Goal: Navigation & Orientation: Find specific page/section

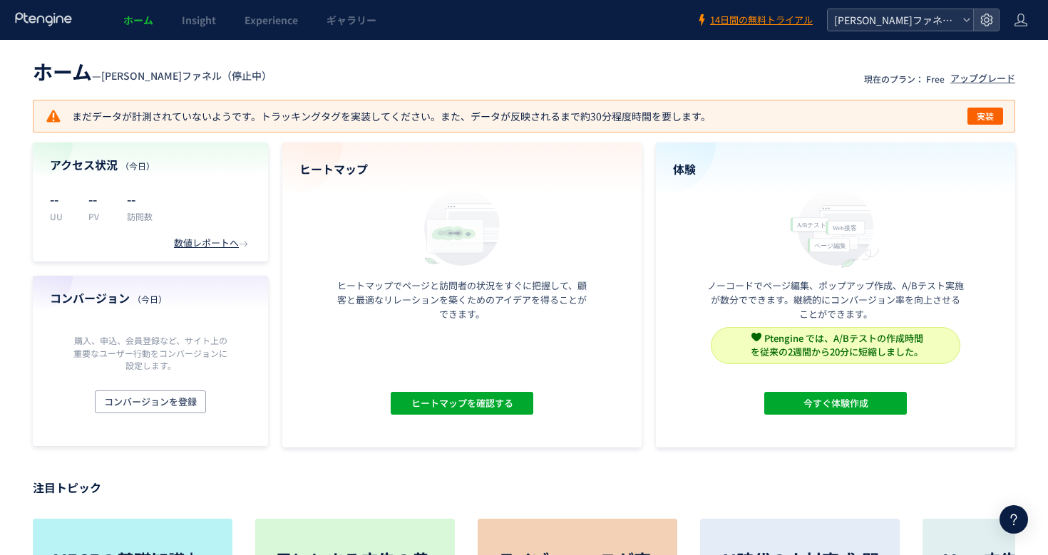
click at [969, 21] on icon at bounding box center [966, 20] width 9 height 9
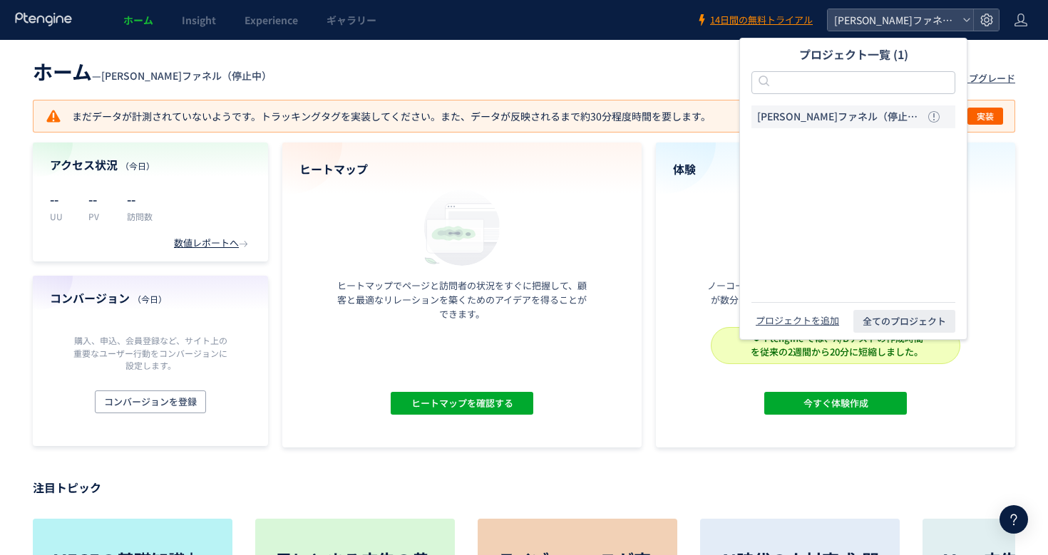
click at [669, 58] on header "ホーム — 澤登ファネル（停止中） 現在のプラン： Free アップグレード" at bounding box center [524, 69] width 982 height 31
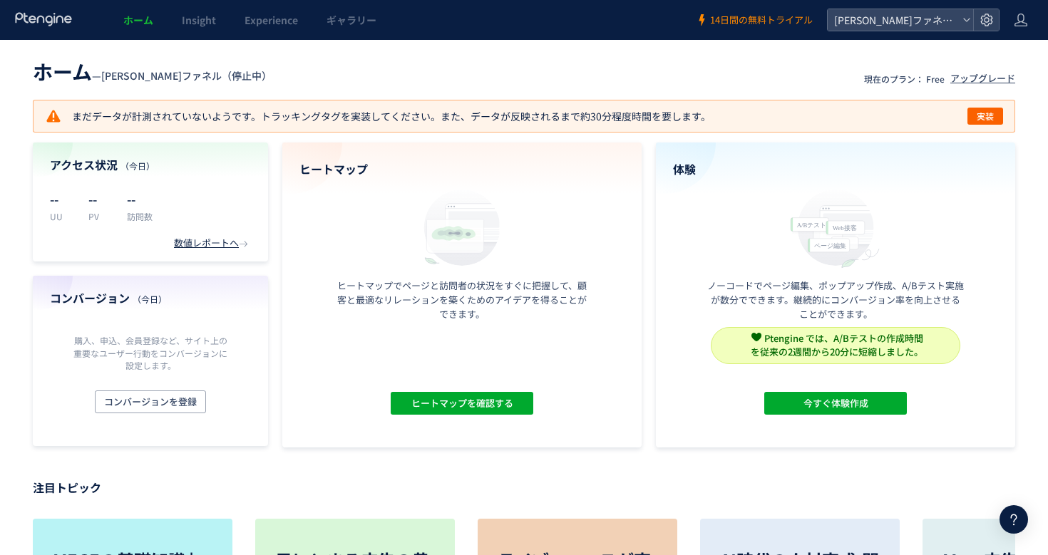
click at [773, 19] on span "14日間の無料トライアル" at bounding box center [761, 21] width 103 height 14
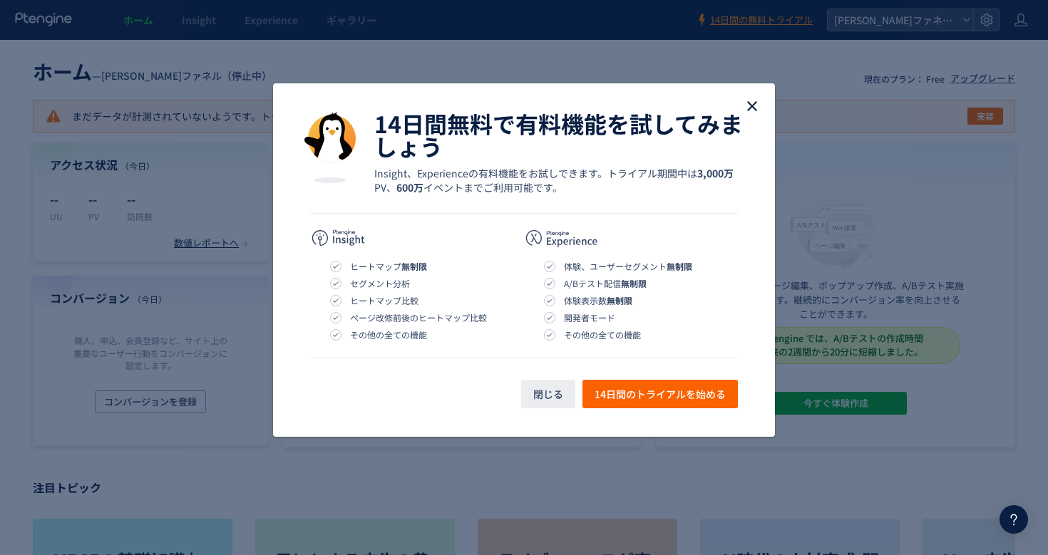
click at [749, 103] on use "close" at bounding box center [752, 106] width 10 height 10
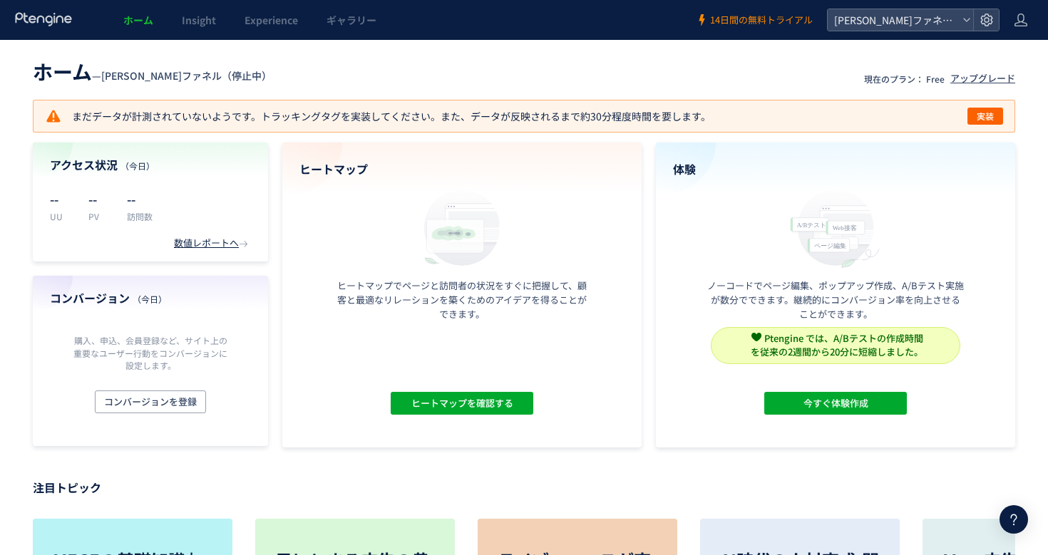
click at [729, 19] on span "14日間の無料トライアル" at bounding box center [761, 21] width 103 height 14
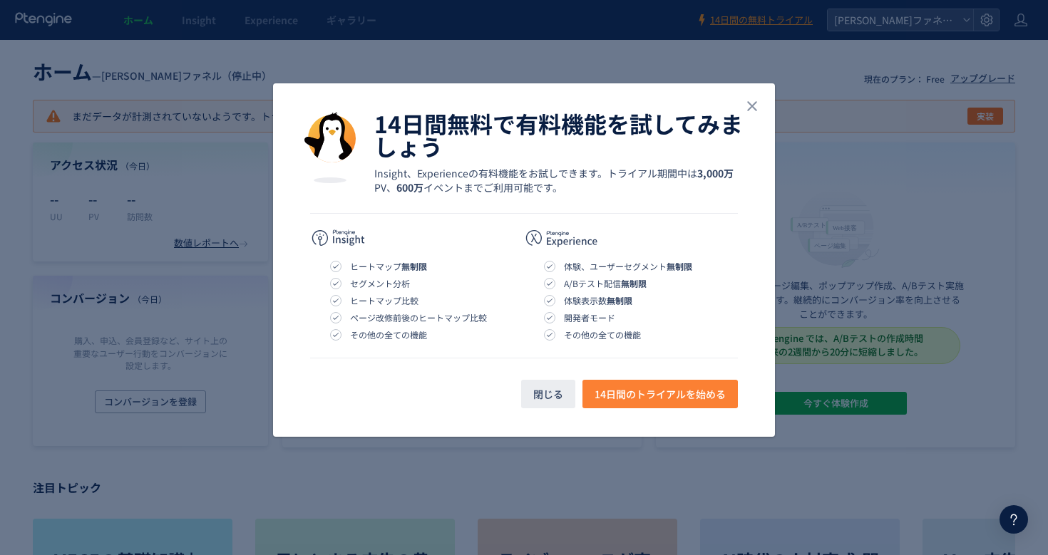
click at [632, 398] on span "14日間のトライアルを始める" at bounding box center [660, 394] width 131 height 29
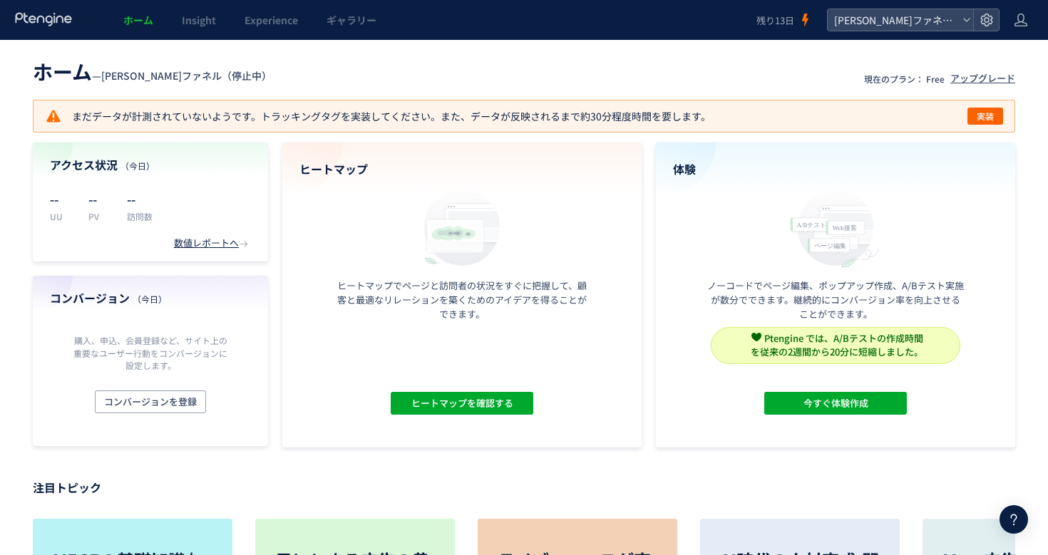
click at [557, 67] on header "ホーム — 澤登ファネル（停止中） 現在のプラン： Free アップグレード" at bounding box center [524, 69] width 982 height 31
click at [903, 24] on span "[PERSON_NAME]ファネル（停止中）" at bounding box center [893, 19] width 127 height 21
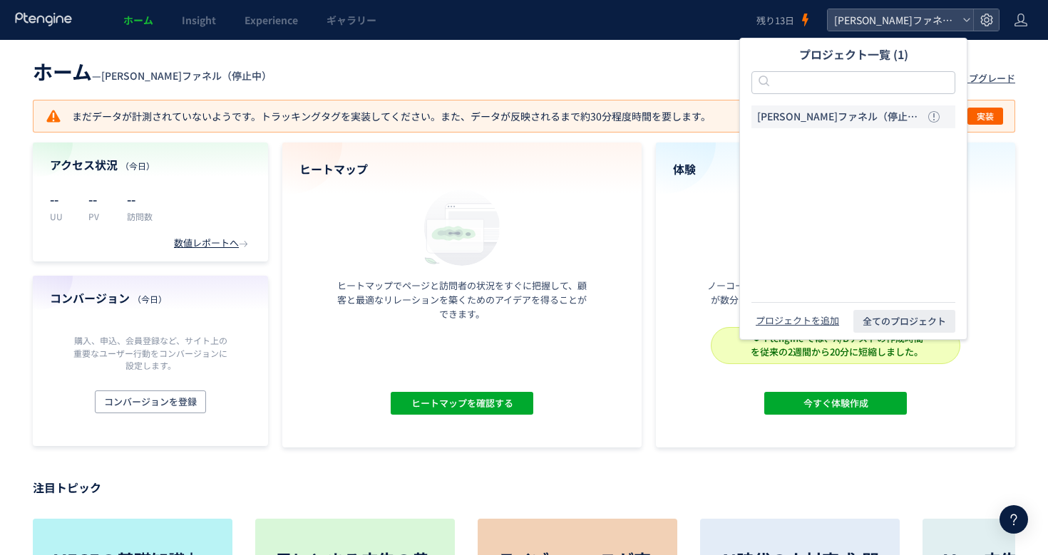
click at [689, 79] on header "ホーム — 澤登ファネル（停止中） 現在のプラン： Free アップグレード" at bounding box center [524, 69] width 982 height 31
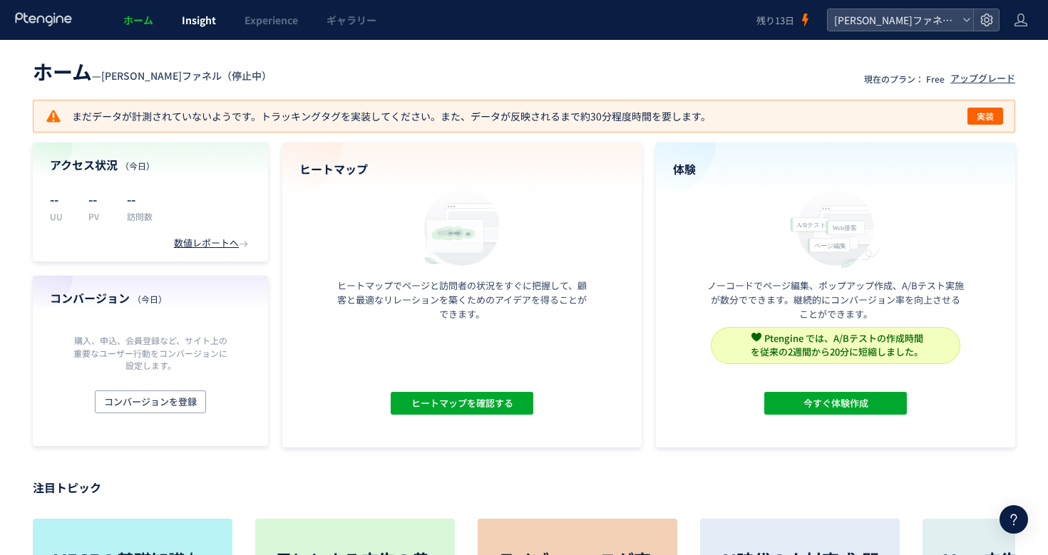
click at [194, 22] on span "Insight" at bounding box center [199, 20] width 34 height 14
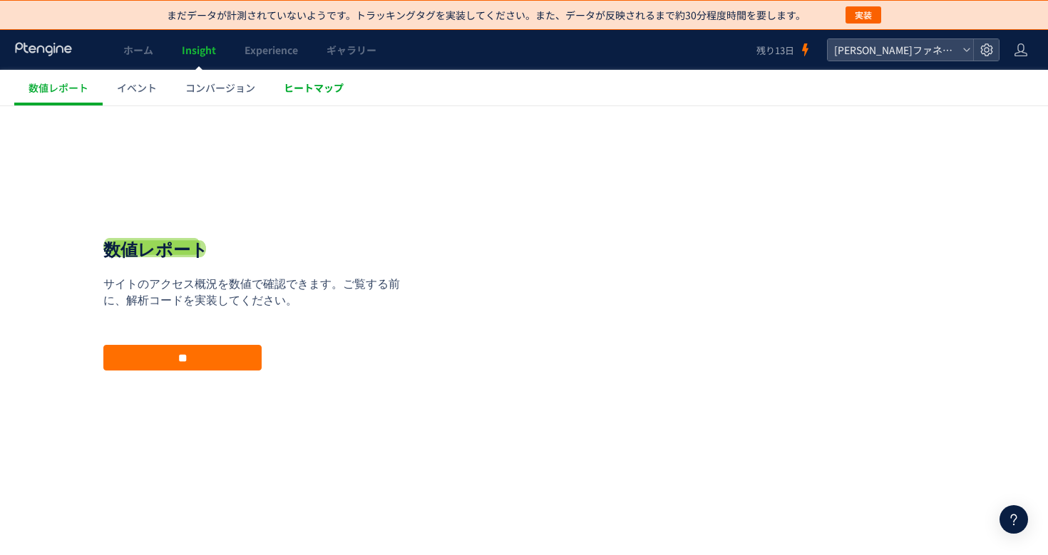
click at [304, 87] on span "ヒートマップ" at bounding box center [314, 88] width 60 height 14
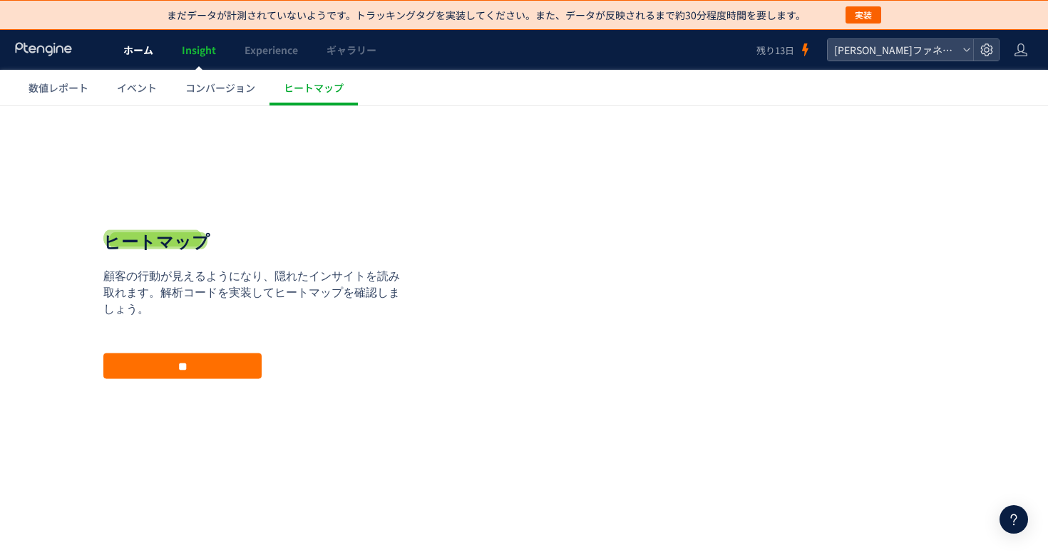
click at [138, 56] on span "ホーム" at bounding box center [138, 50] width 30 height 14
